Goal: Information Seeking & Learning: Learn about a topic

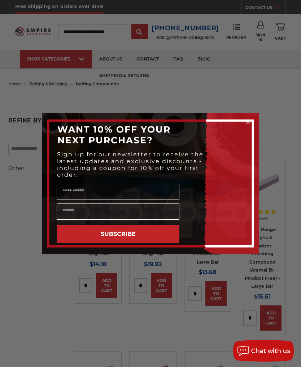
click at [247, 122] on circle "Close dialog" at bounding box center [247, 122] width 7 height 7
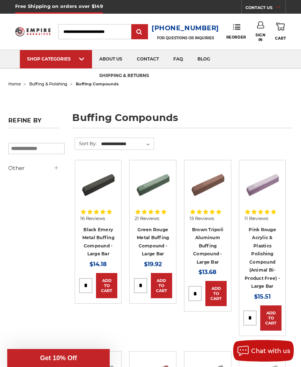
click at [247, 122] on div "Close dialog WANT 10% OFF YOUR NEXT PURCHASE? Sign up for our newsletter to rec…" at bounding box center [150, 183] width 231 height 141
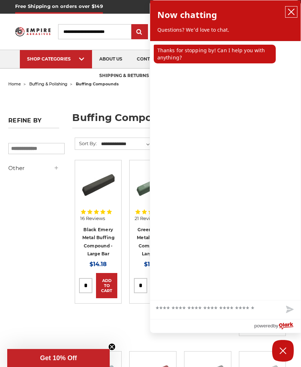
click at [286, 12] on button "close chatbox" at bounding box center [291, 11] width 12 height 11
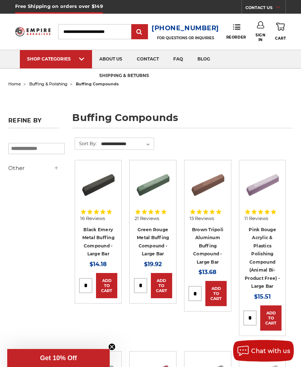
click at [180, 61] on link "faq" at bounding box center [178, 59] width 24 height 18
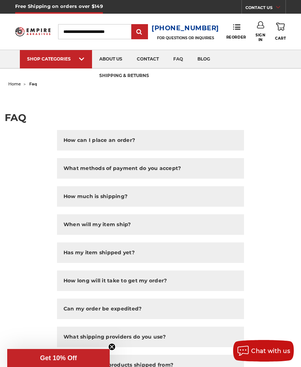
click at [115, 68] on link "Buffing Compounds" at bounding box center [121, 68] width 38 height 0
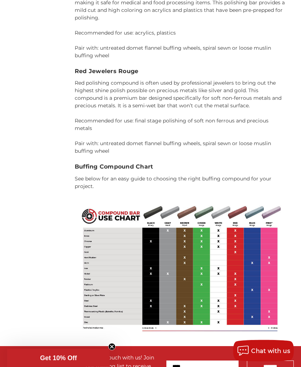
scroll to position [1987, 0]
click at [182, 249] on img at bounding box center [180, 268] width 211 height 141
